Goal: Find specific page/section

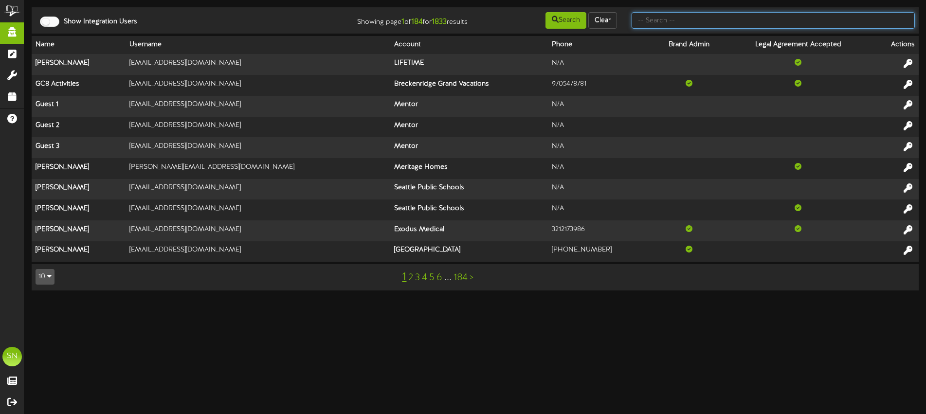
click at [671, 21] on input "text" at bounding box center [772, 20] width 283 height 17
type input "centene"
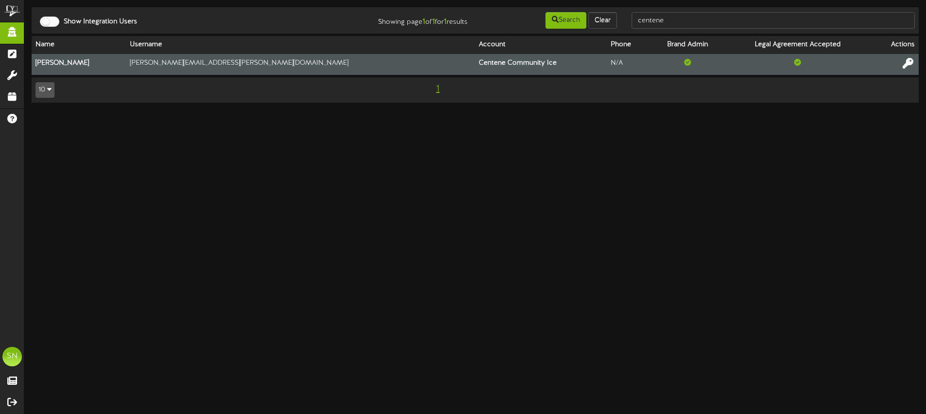
click at [907, 64] on icon at bounding box center [907, 63] width 11 height 11
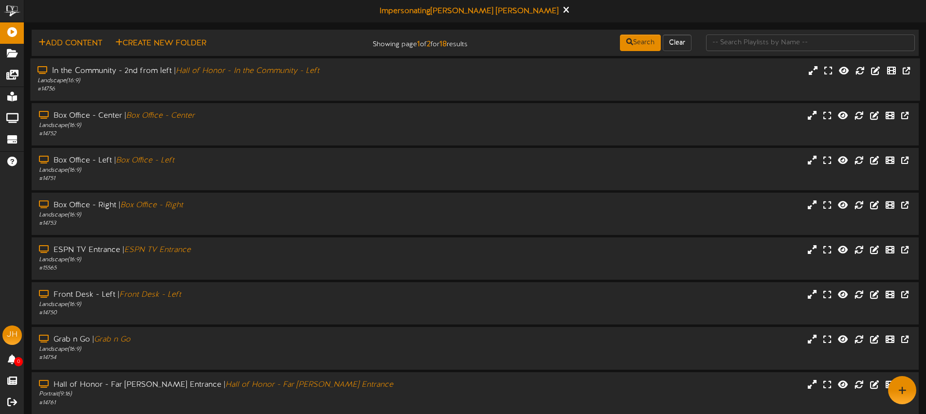
click at [202, 92] on div "# 14756" at bounding box center [215, 89] width 356 height 8
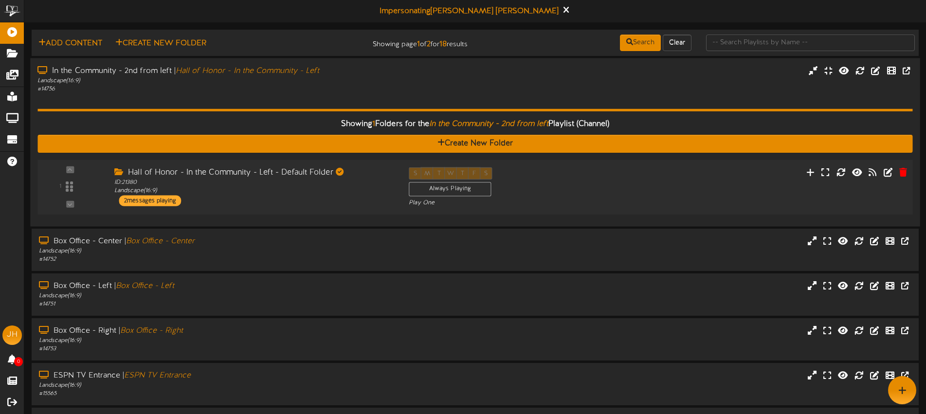
click at [286, 202] on div "Hall of Honor - In the Community - Left - Default Folder ID: 21380 Landscape ( …" at bounding box center [254, 186] width 294 height 39
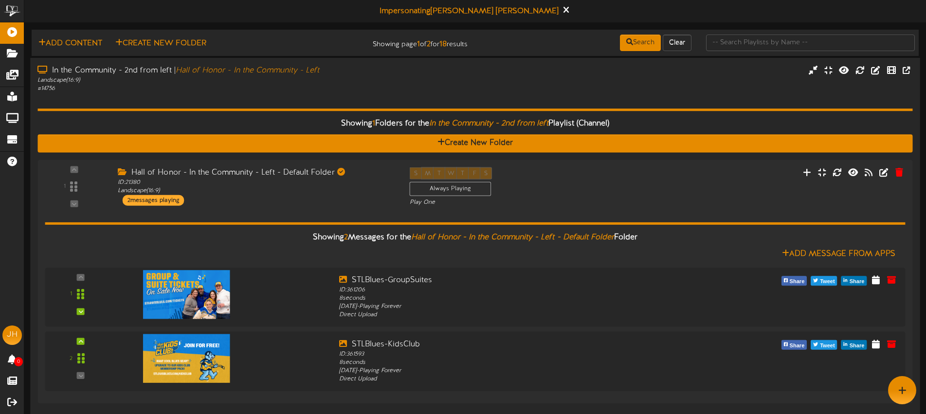
drag, startPoint x: 228, startPoint y: 100, endPoint x: 223, endPoint y: 98, distance: 5.2
click at [228, 100] on div "Showing 1 Folders for the In the Community - 2nd from left Playlist (Channel) C…" at bounding box center [474, 250] width 875 height 315
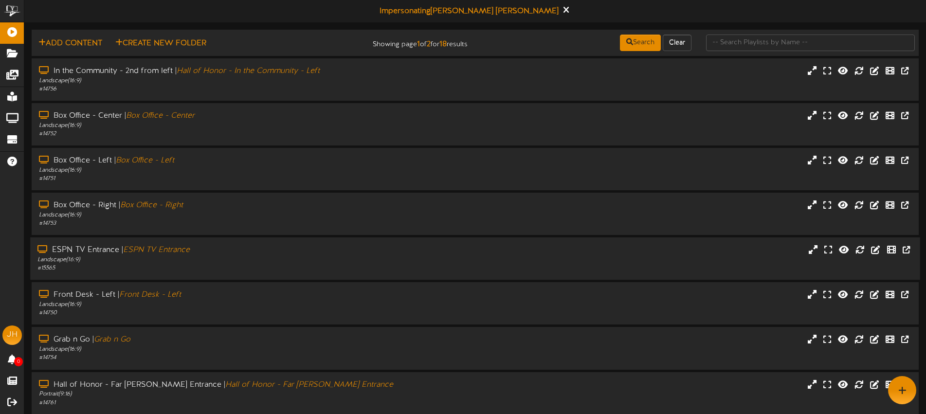
click at [252, 259] on div "Landscape ( 16:9 )" at bounding box center [215, 260] width 356 height 8
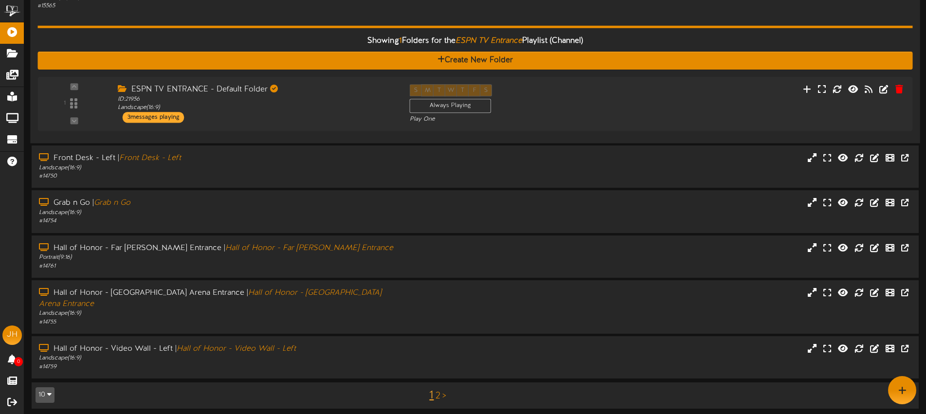
scroll to position [255, 0]
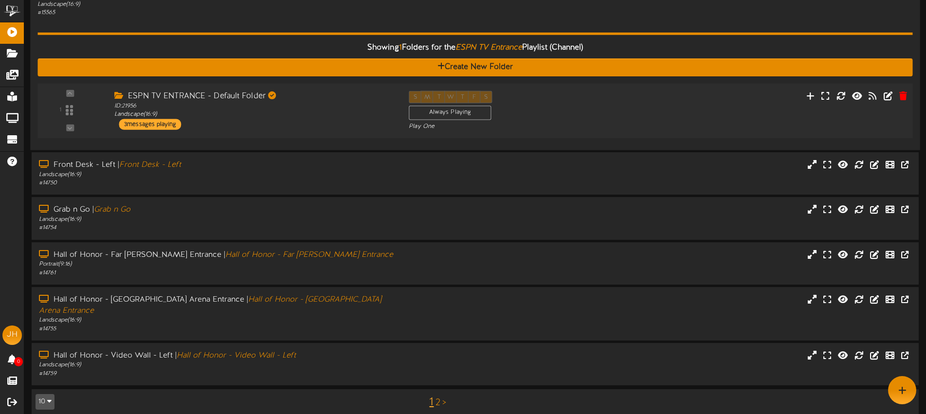
click at [273, 122] on div "ESPN TV ENTRANCE - Default Folder ID: 21956 Landscape ( 16:9 ) 3 messages playi…" at bounding box center [254, 110] width 294 height 39
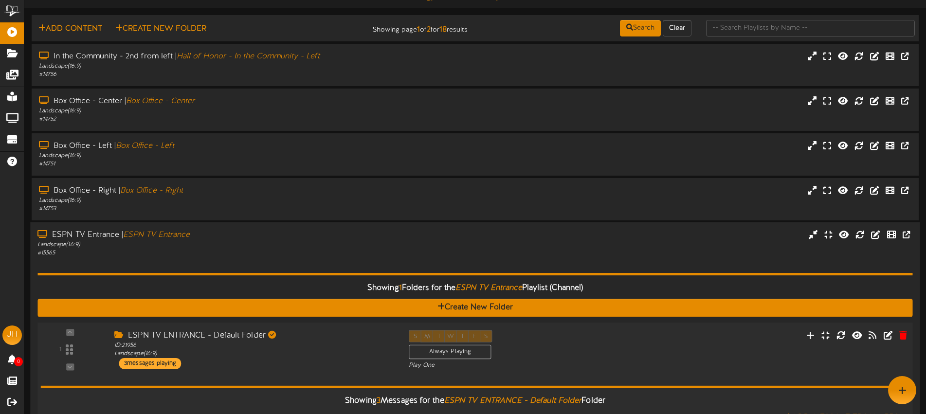
scroll to position [0, 0]
